Goal: Navigation & Orientation: Find specific page/section

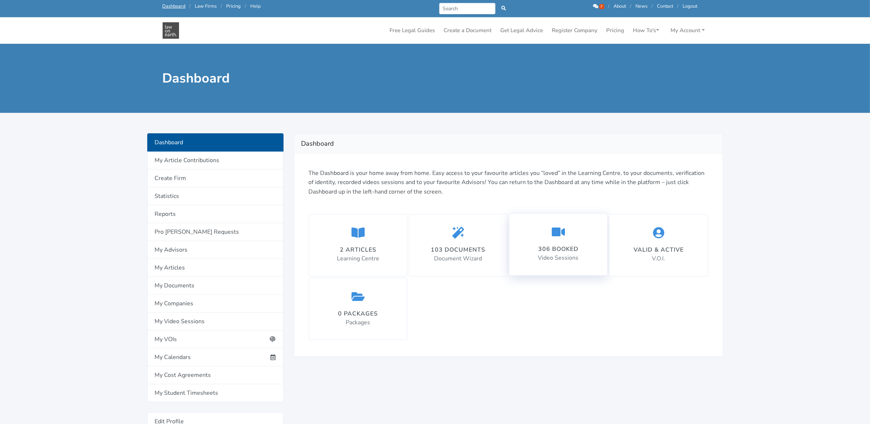
click at [550, 248] on div "306 booked" at bounding box center [558, 249] width 41 height 9
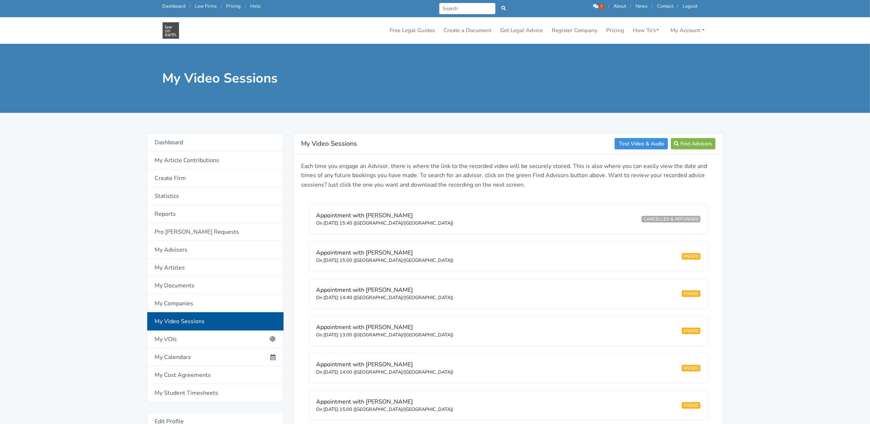
scroll to position [46, 0]
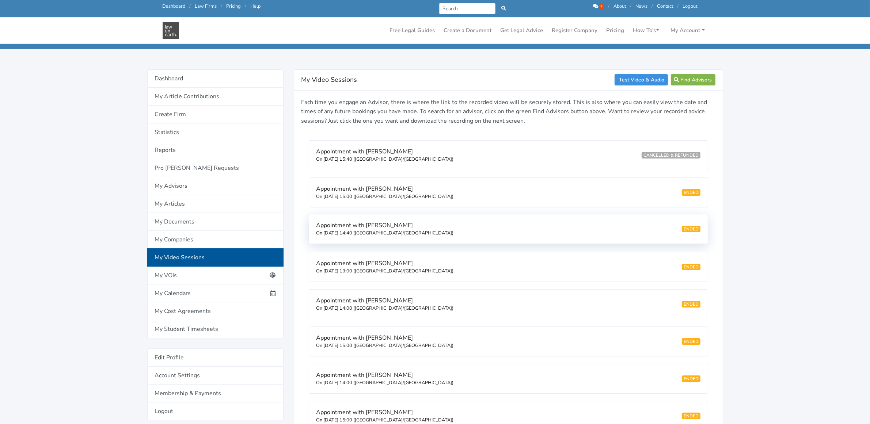
click at [344, 227] on span "Appointment with Zoie Nott" at bounding box center [364, 225] width 97 height 8
click at [622, 84] on link "Test Video & Audio" at bounding box center [641, 79] width 53 height 11
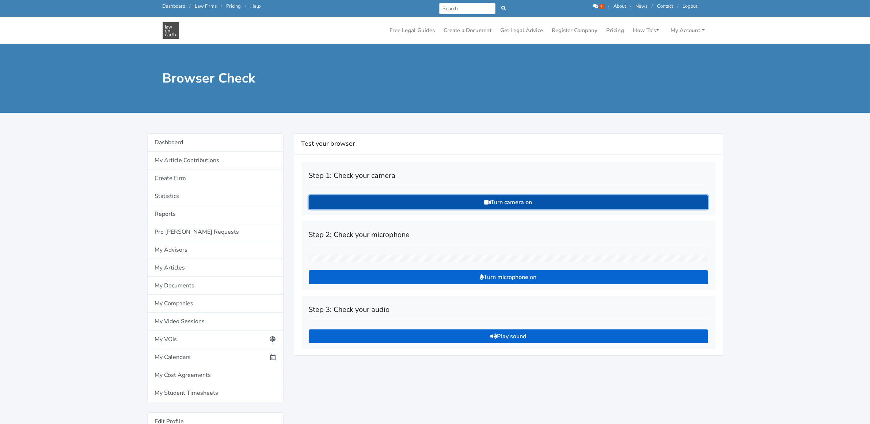
click at [524, 197] on button "Turn camera on" at bounding box center [508, 202] width 399 height 14
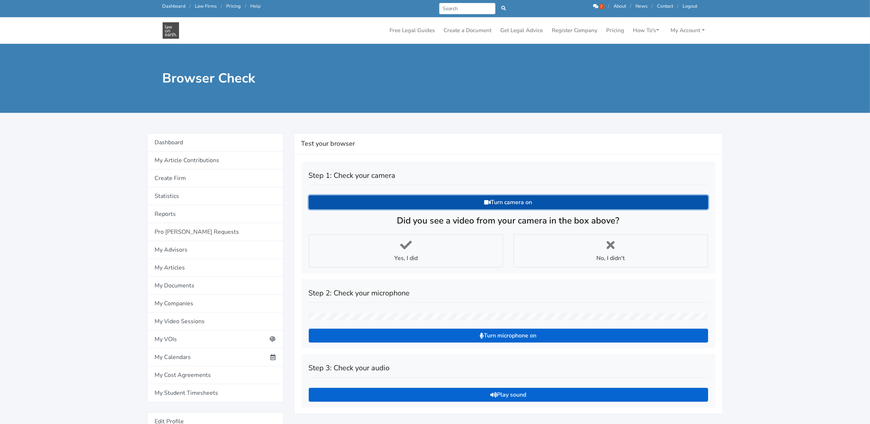
click at [524, 197] on button "Turn camera on" at bounding box center [508, 202] width 399 height 14
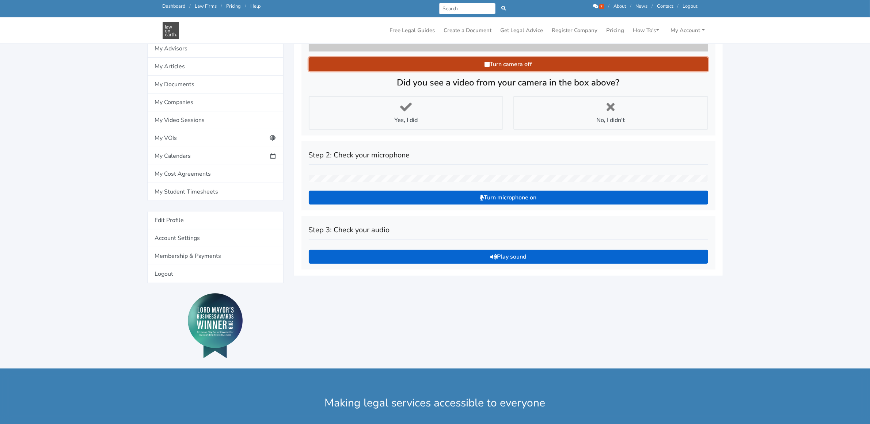
scroll to position [228, 0]
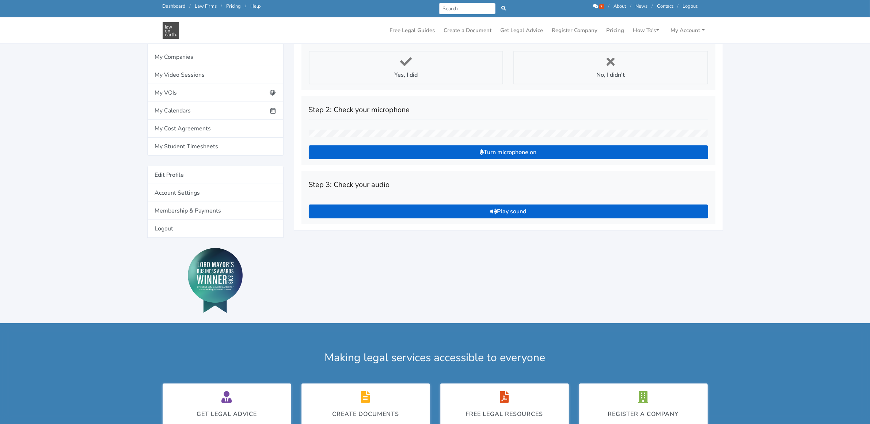
click at [489, 22] on icon at bounding box center [486, 19] width 5 height 6
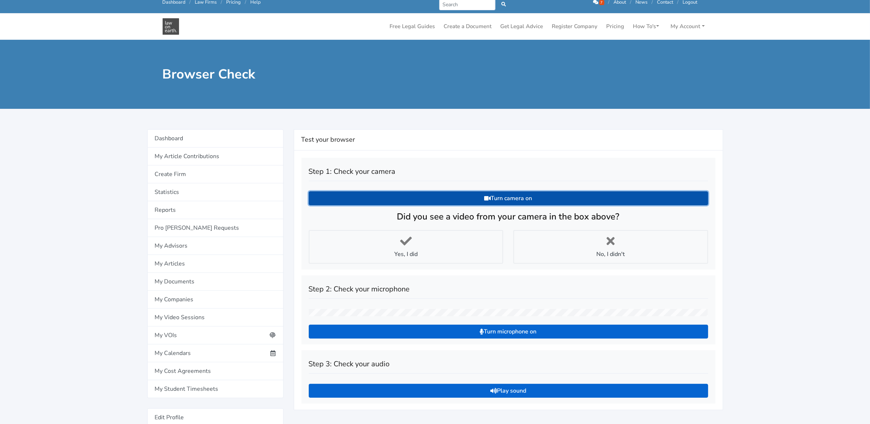
scroll to position [0, 0]
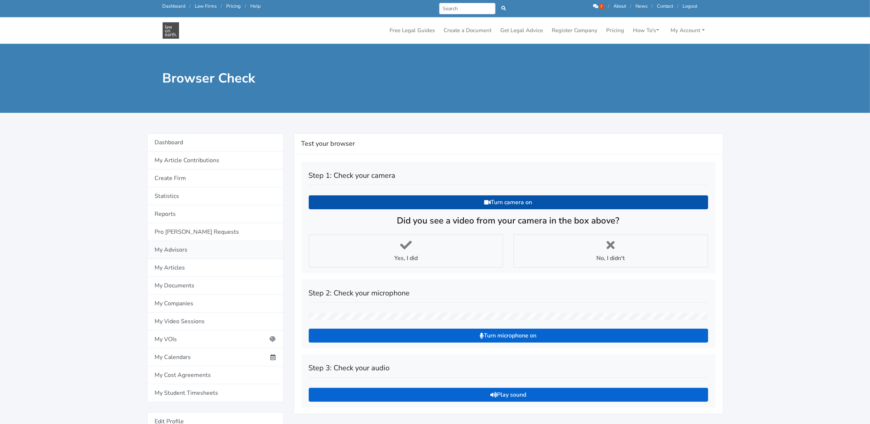
click at [165, 251] on link "My Advisors" at bounding box center [215, 250] width 136 height 18
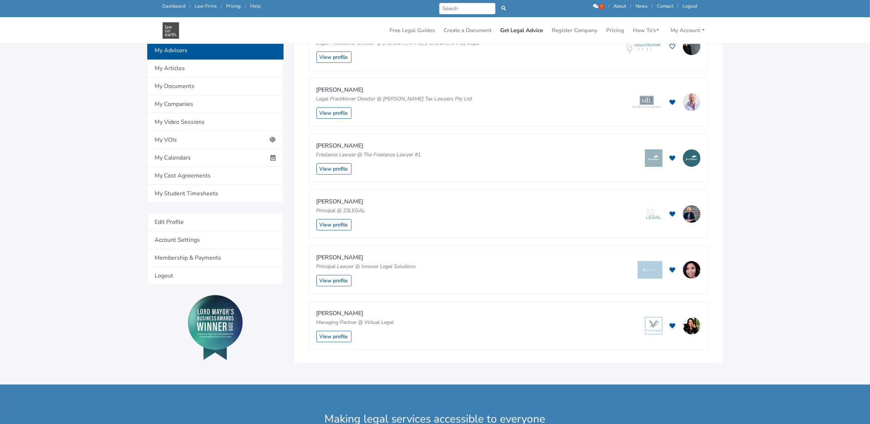
scroll to position [183, 0]
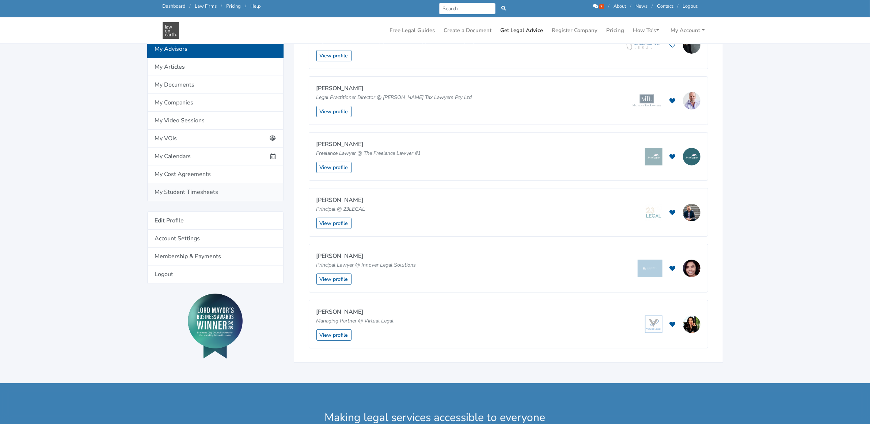
click at [160, 193] on link "My Student Timesheets" at bounding box center [215, 192] width 136 height 18
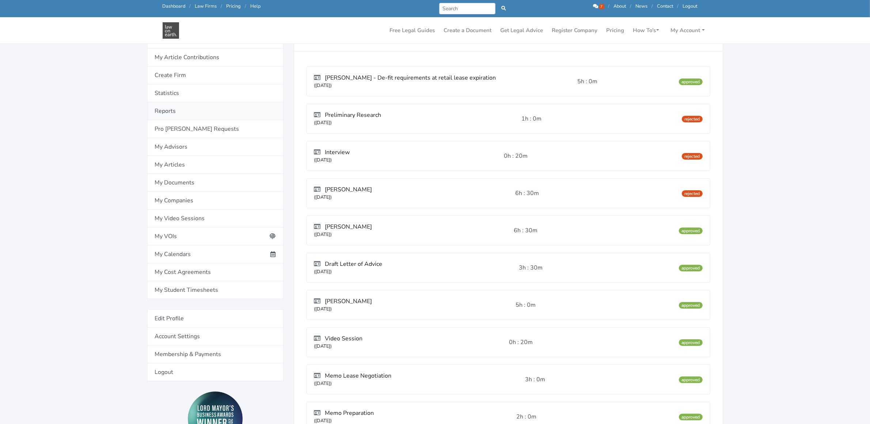
scroll to position [91, 0]
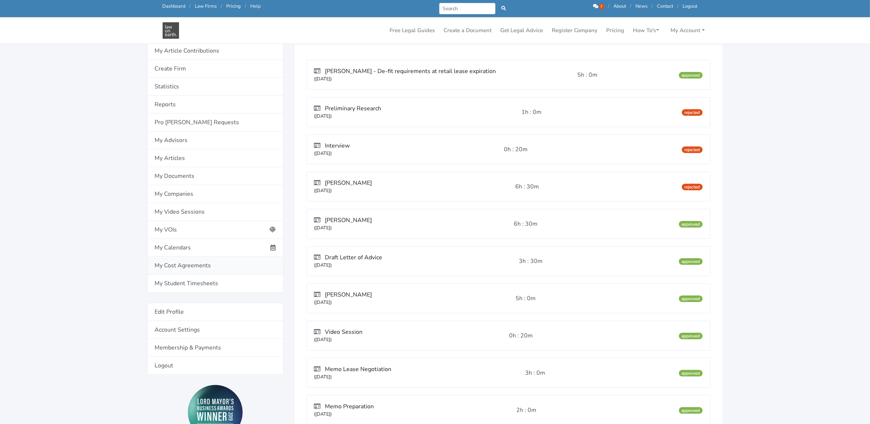
click at [164, 266] on link "My Cost Agreements" at bounding box center [215, 266] width 136 height 18
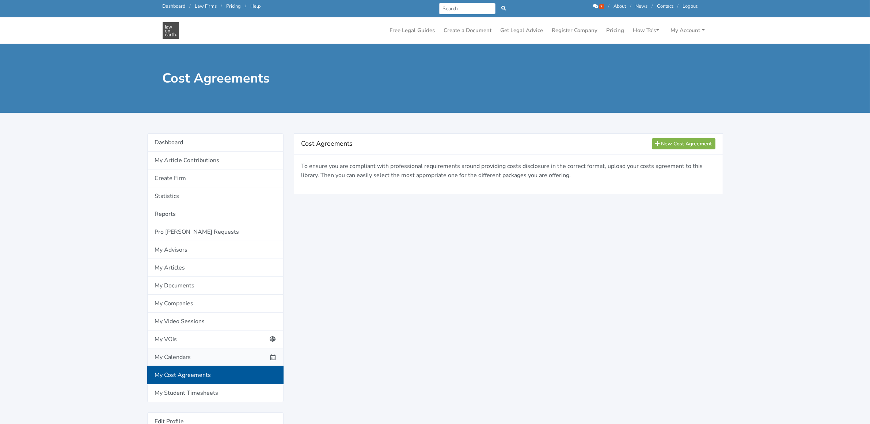
click at [176, 359] on link "My Calendars" at bounding box center [215, 358] width 136 height 18
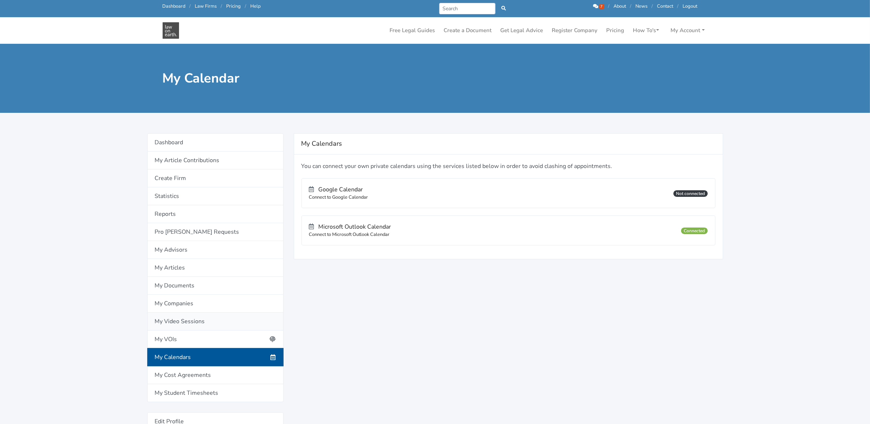
click at [174, 322] on link "My Video Sessions" at bounding box center [215, 322] width 136 height 18
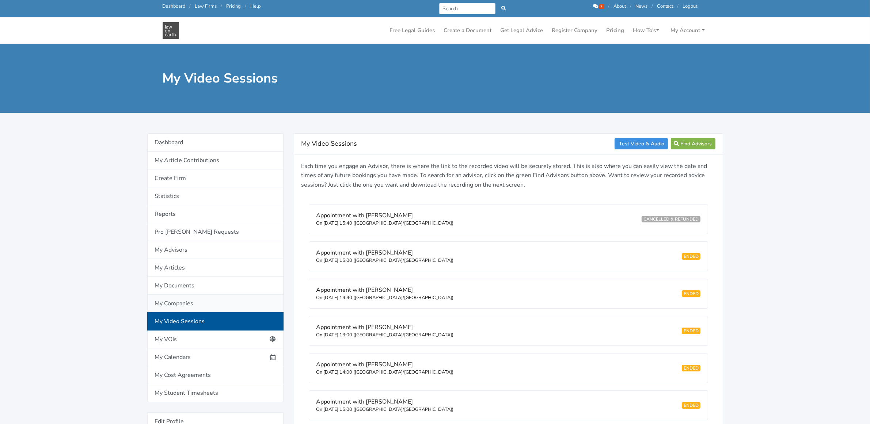
click at [173, 303] on link "My Companies" at bounding box center [215, 304] width 136 height 18
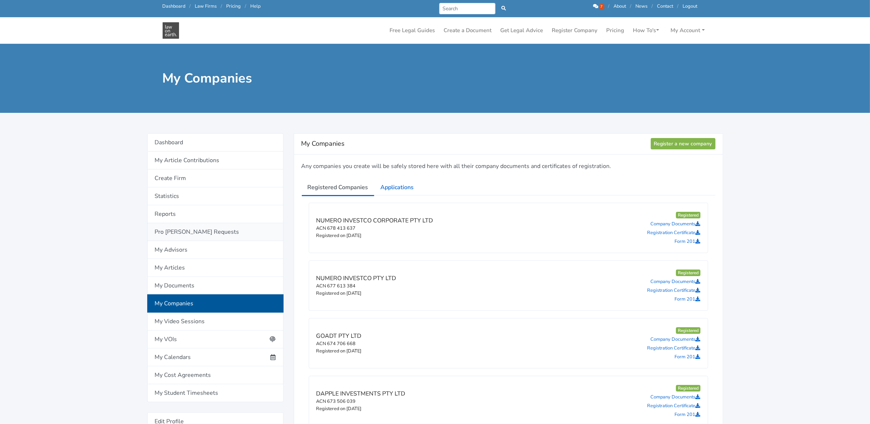
click at [164, 233] on link "Pro [PERSON_NAME] Requests" at bounding box center [215, 232] width 136 height 18
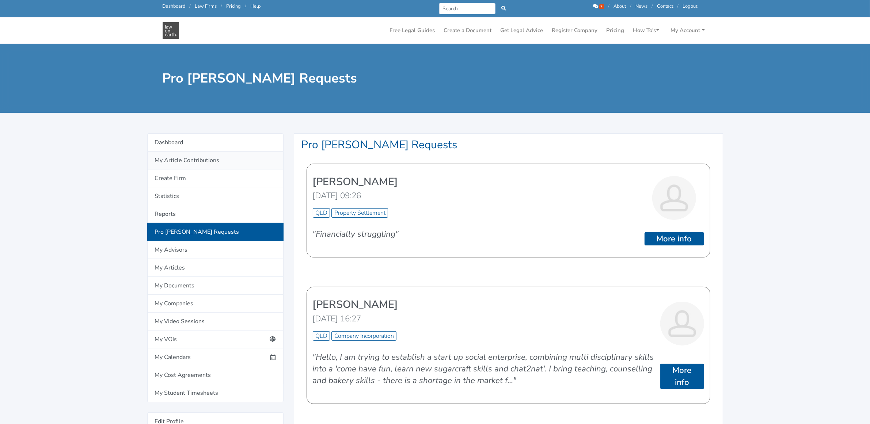
click at [165, 160] on link "My Article Contributions" at bounding box center [215, 161] width 136 height 18
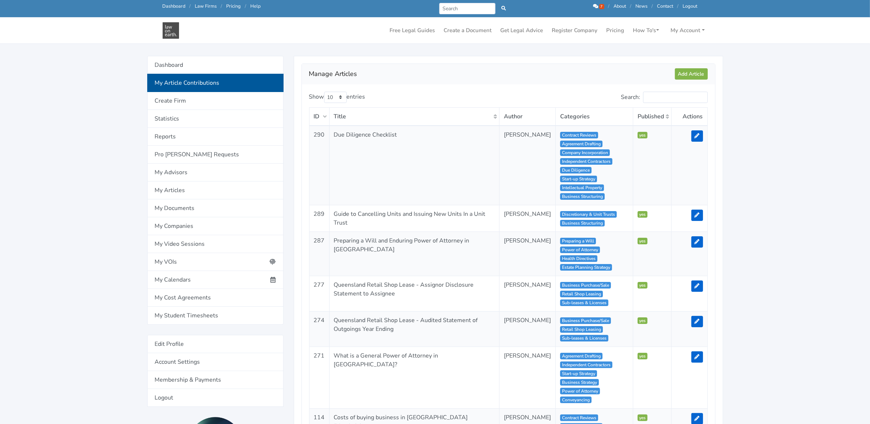
scroll to position [91, 0]
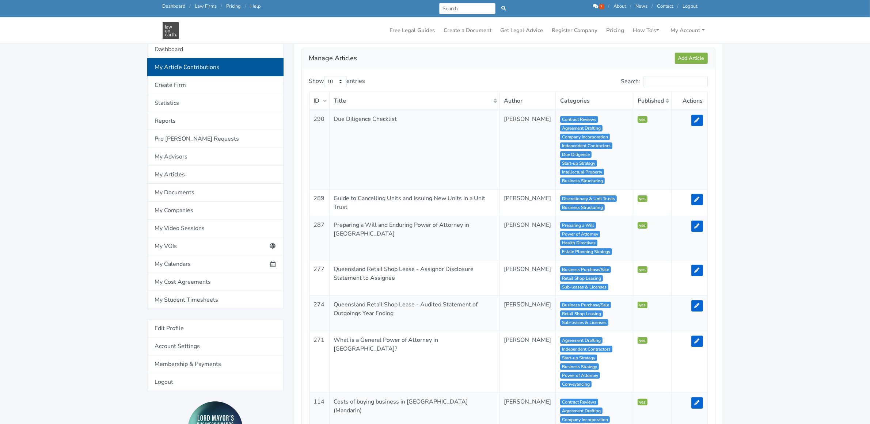
click at [349, 225] on td "Preparing a Will and Enduring Power of Attorney in QLD" at bounding box center [414, 238] width 170 height 44
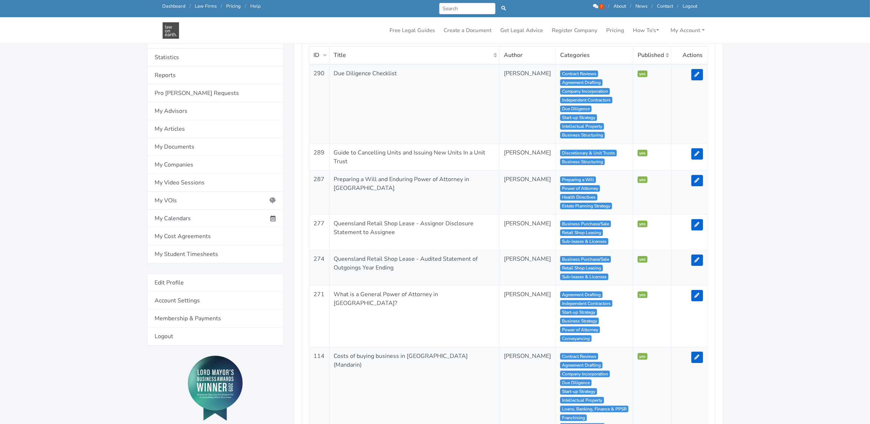
scroll to position [0, 0]
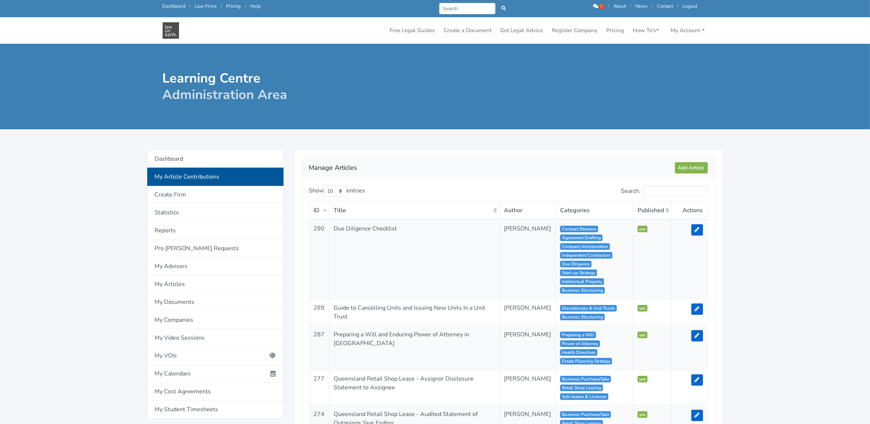
click at [596, 4] on icon at bounding box center [595, 6] width 5 height 5
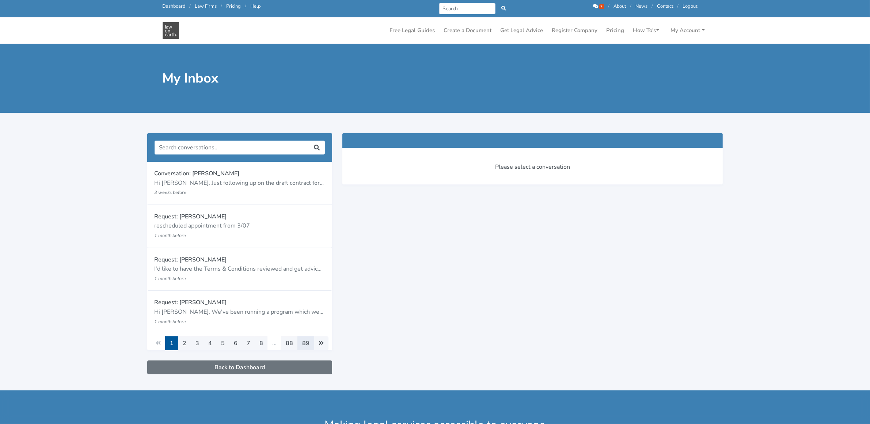
click at [304, 346] on link "89" at bounding box center [305, 343] width 17 height 14
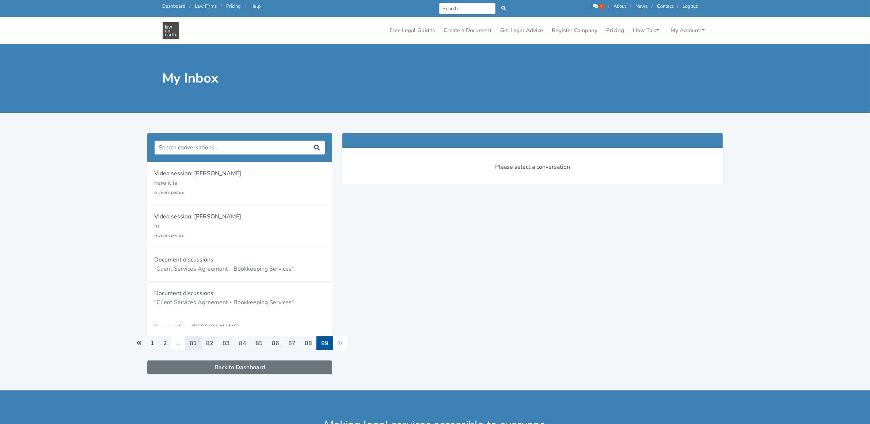
click at [193, 344] on link "81" at bounding box center [193, 343] width 17 height 14
click at [160, 343] on link "2" at bounding box center [158, 343] width 13 height 14
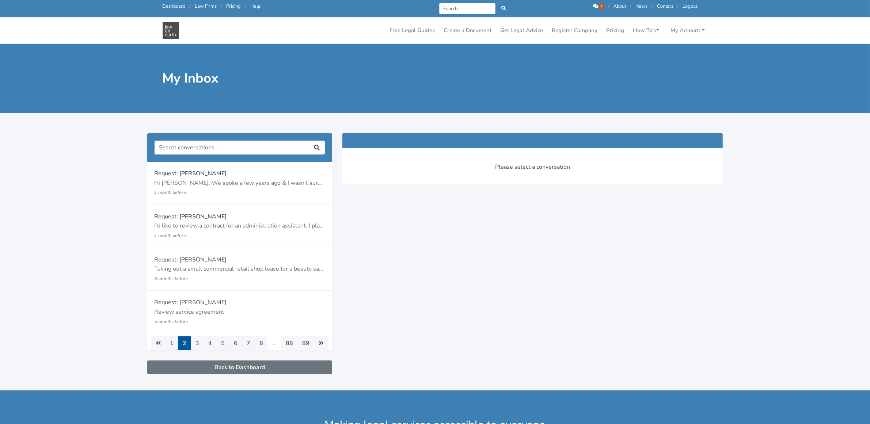
click at [171, 7] on link "Dashboard" at bounding box center [174, 6] width 23 height 7
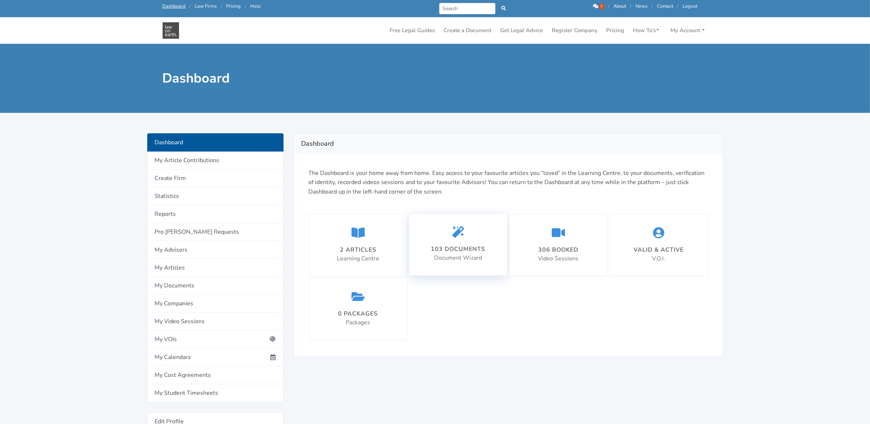
click at [471, 250] on div "103 documents" at bounding box center [458, 249] width 54 height 9
